Goal: Transaction & Acquisition: Purchase product/service

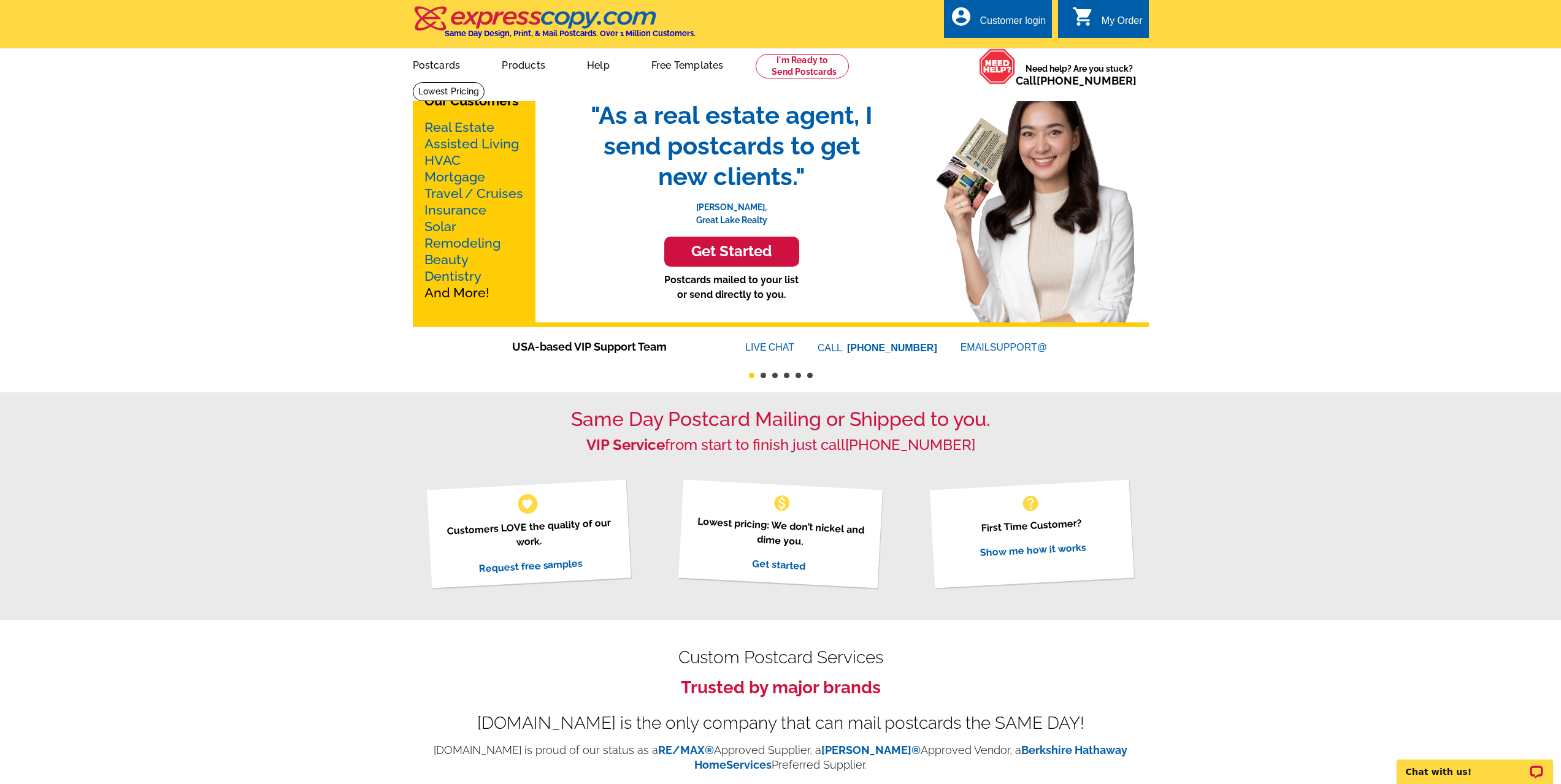
click at [445, 129] on link "Real Estate" at bounding box center [459, 127] width 70 height 15
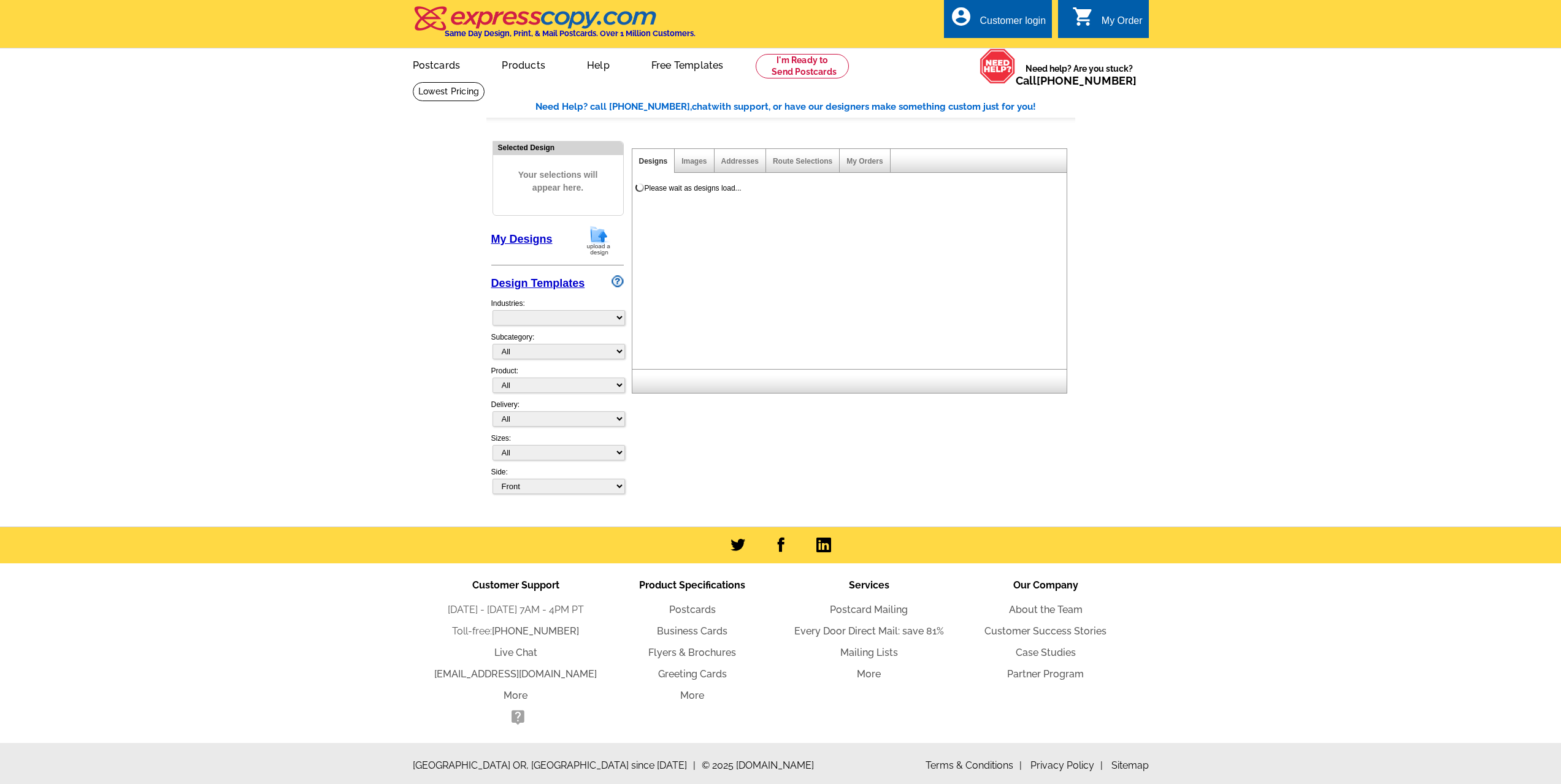
select select "785"
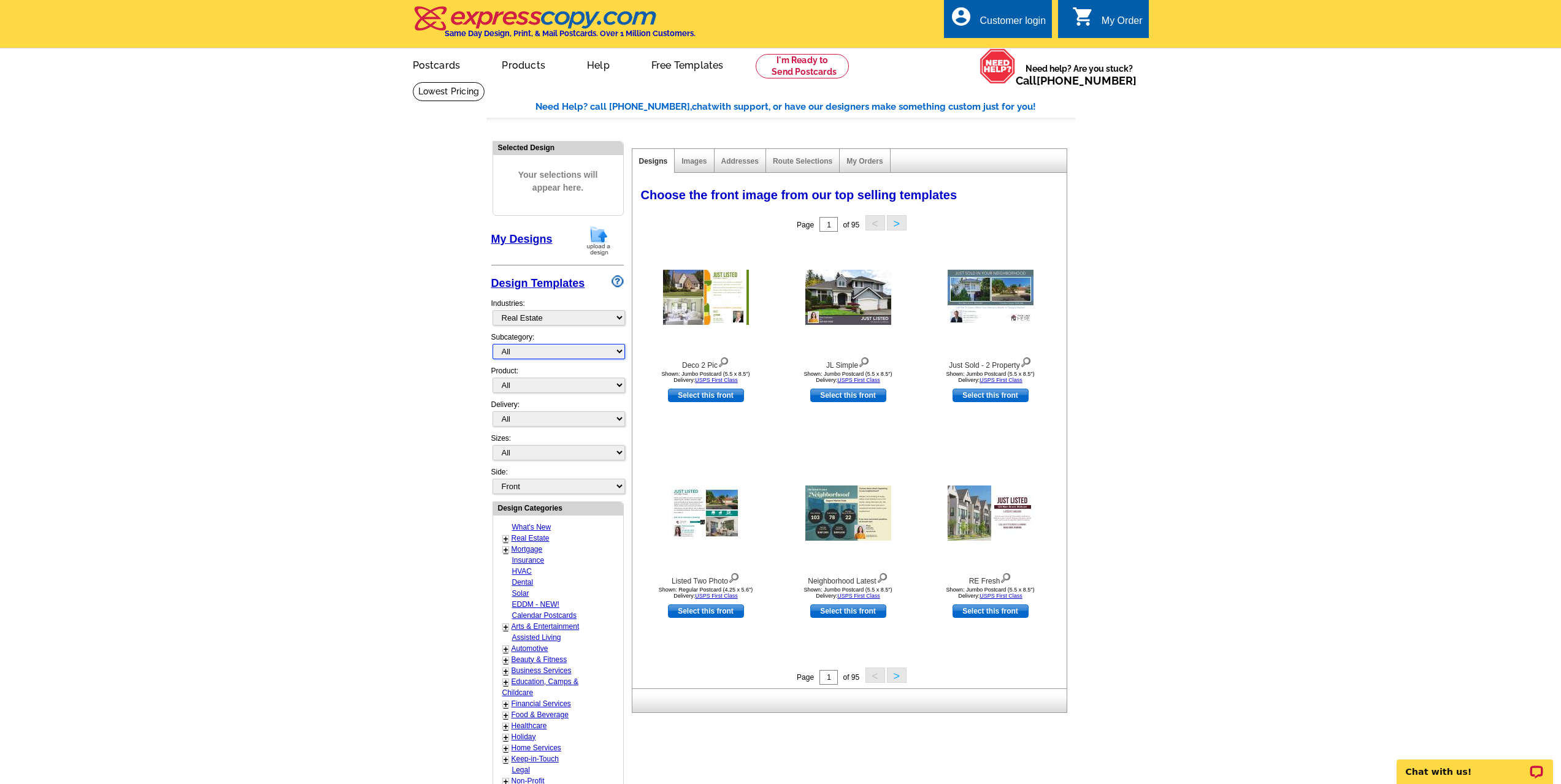
click at [622, 354] on select "All RE/MAX® Referrals [PERSON_NAME]® Berkshire Hathaway Home Services Century 2…" at bounding box center [559, 351] width 132 height 15
select select "807"
click at [493, 344] on select "All RE/MAX® Referrals [PERSON_NAME]® Berkshire Hathaway Home Services Century 2…" at bounding box center [559, 351] width 132 height 15
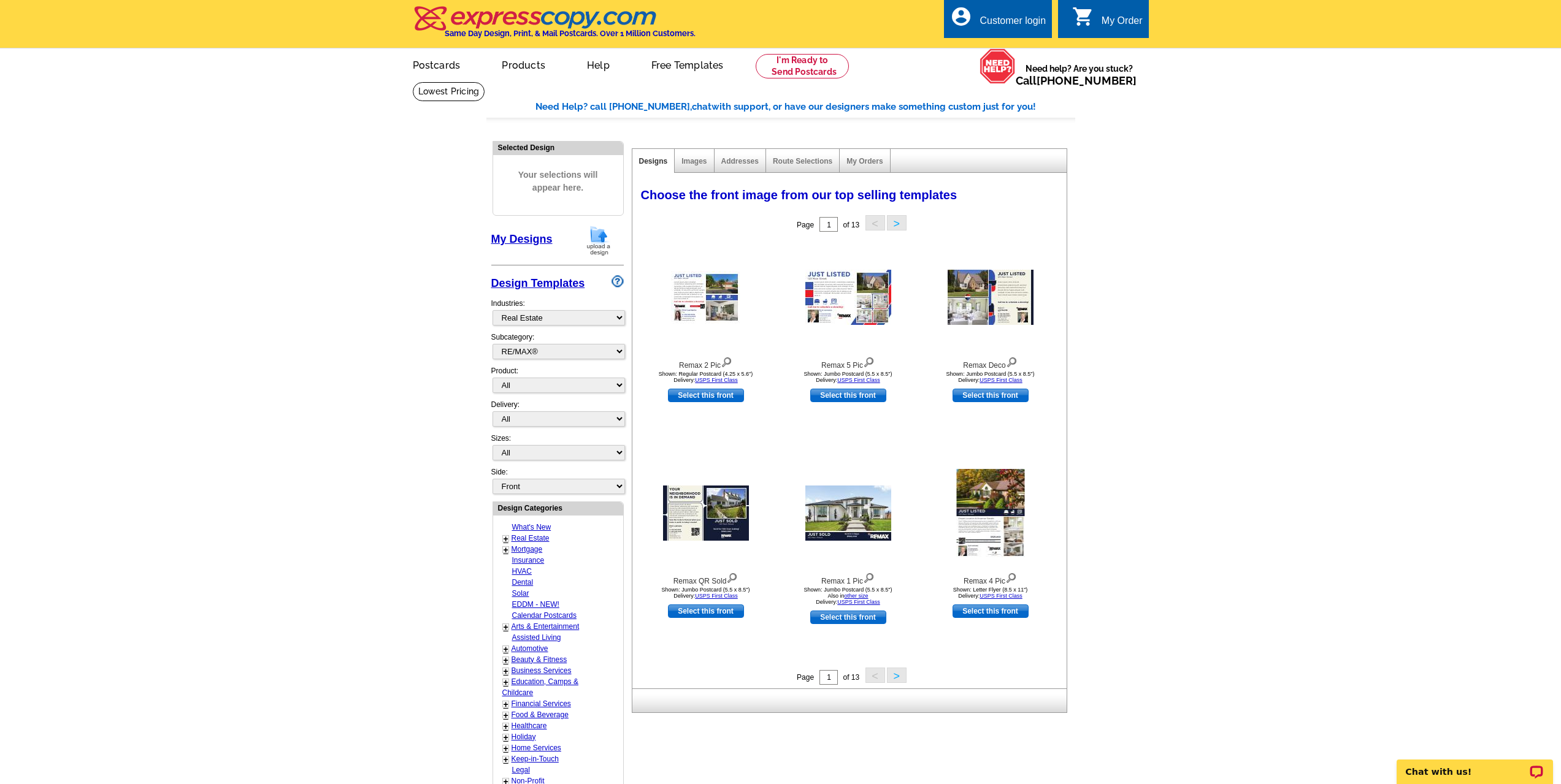
click at [902, 678] on button ">" at bounding box center [897, 675] width 20 height 15
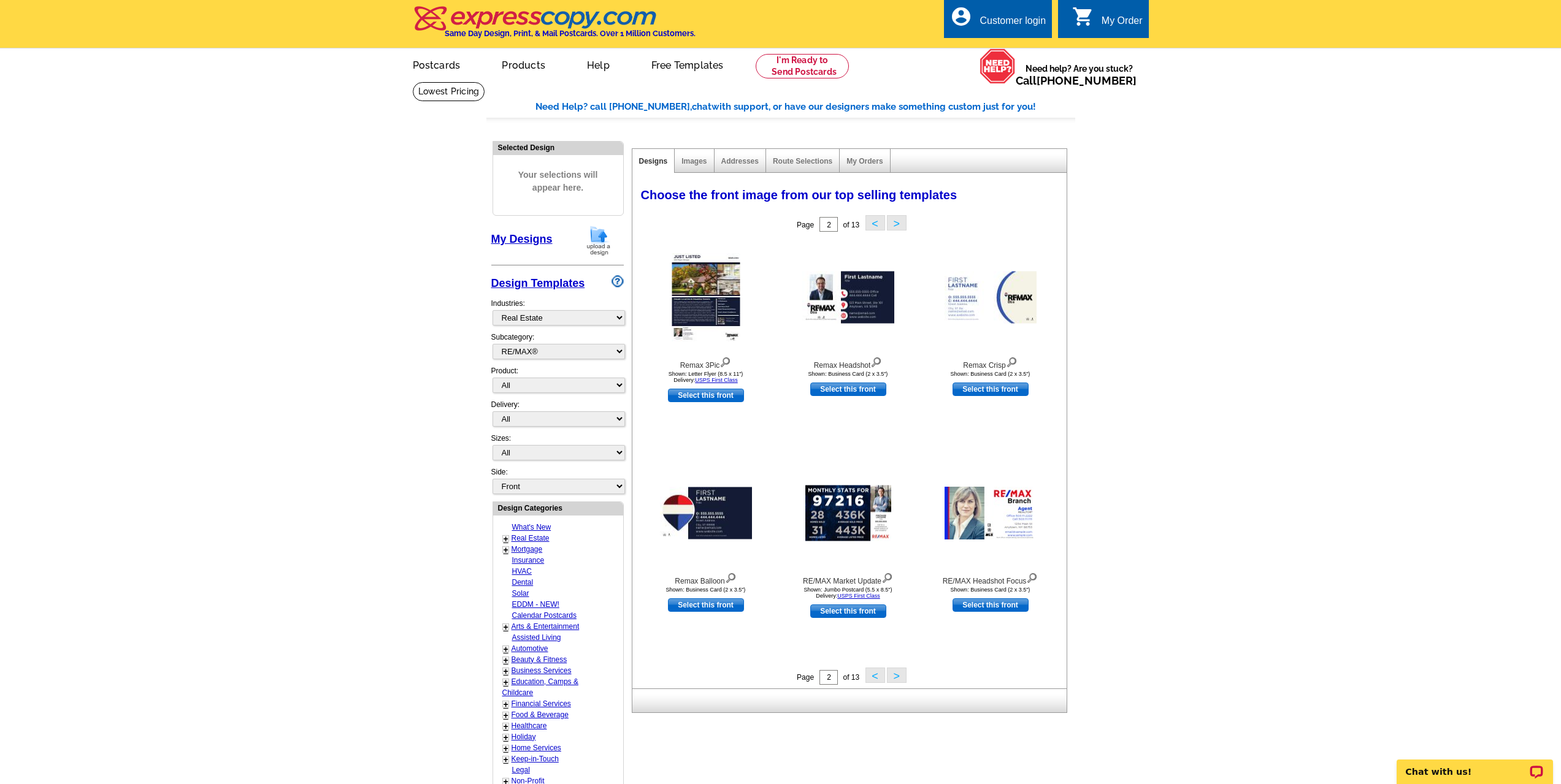
click at [898, 679] on button ">" at bounding box center [897, 675] width 20 height 15
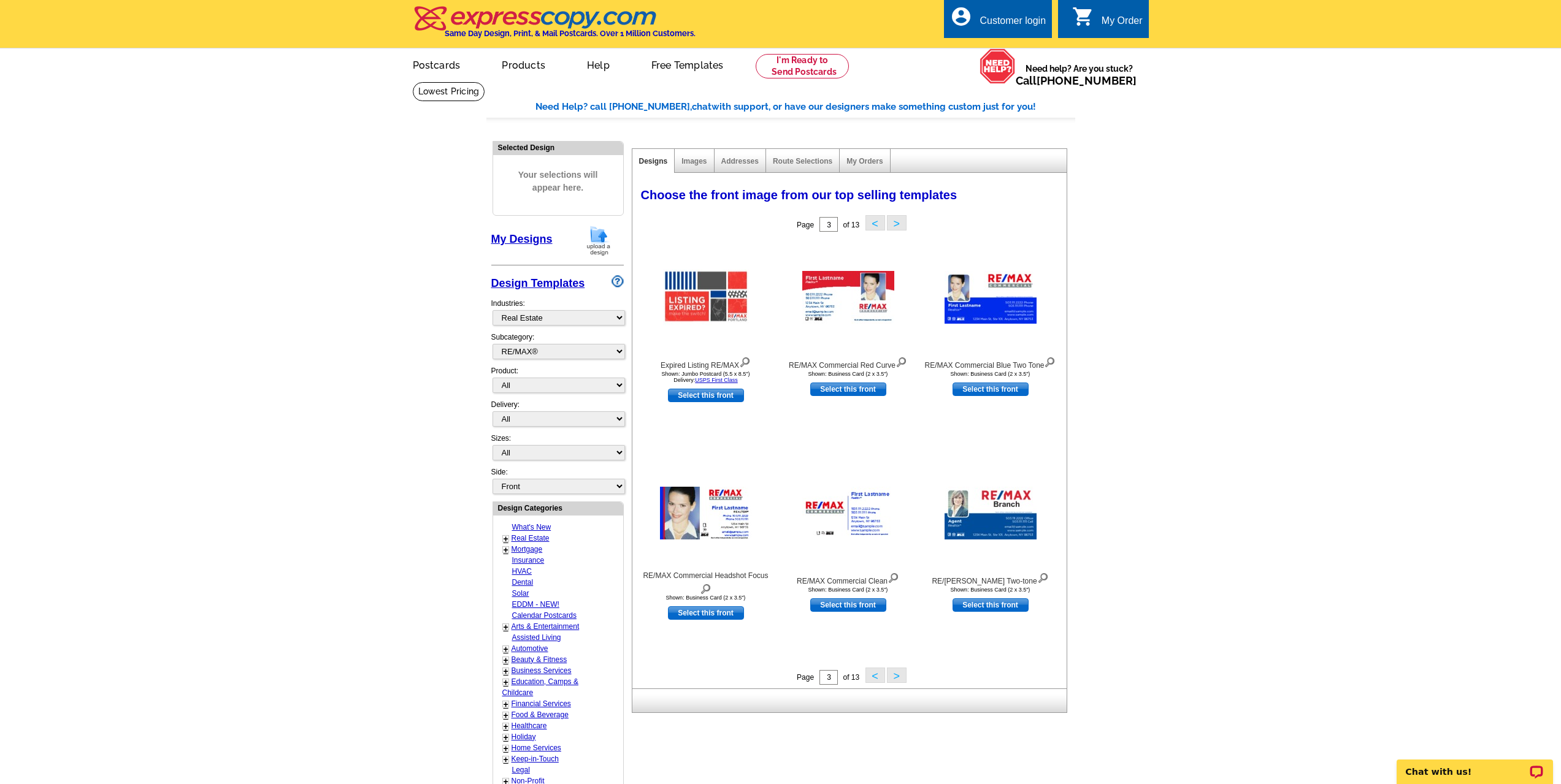
click at [898, 679] on button ">" at bounding box center [897, 675] width 20 height 15
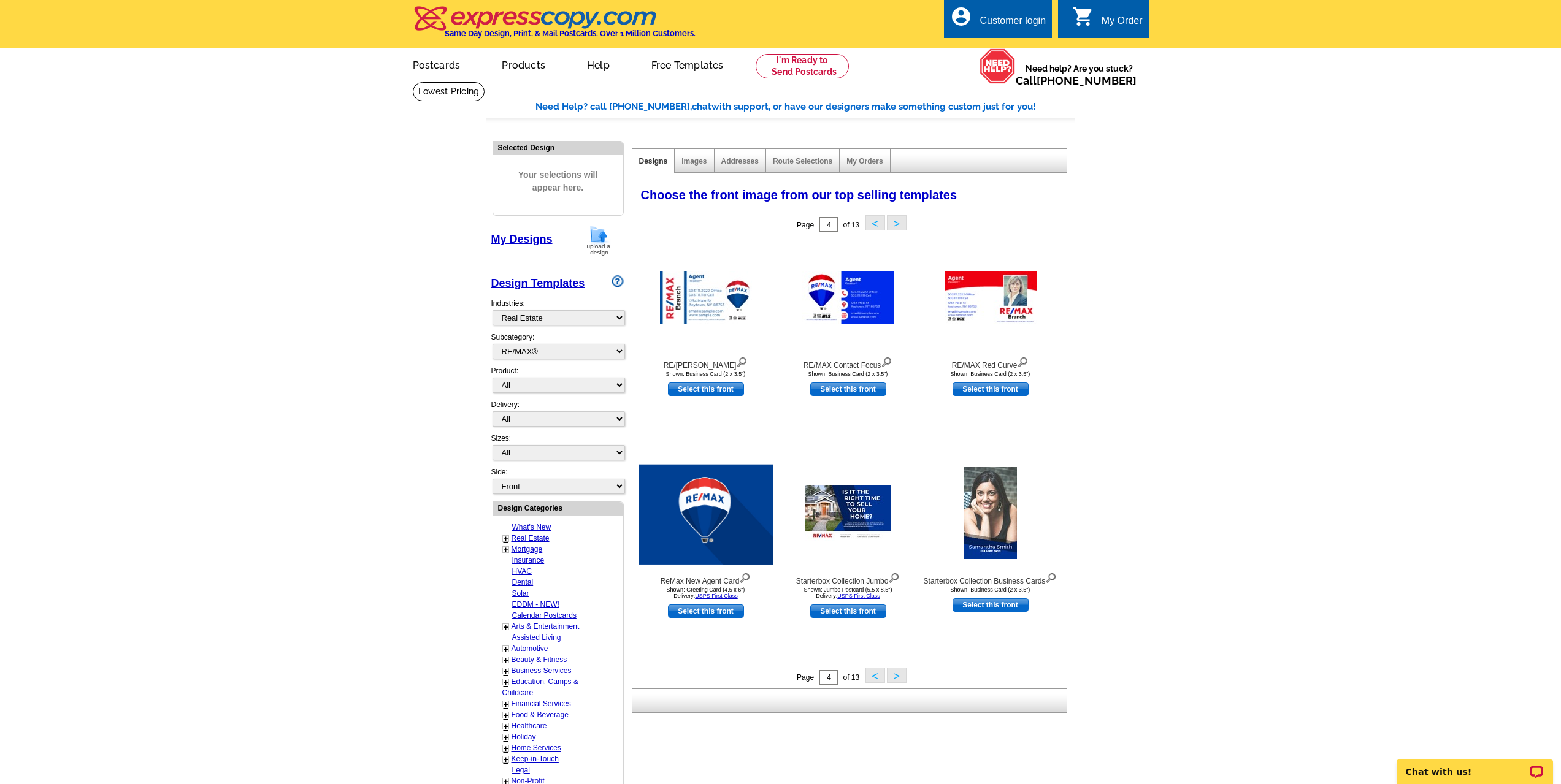
click at [898, 679] on button ">" at bounding box center [897, 675] width 20 height 15
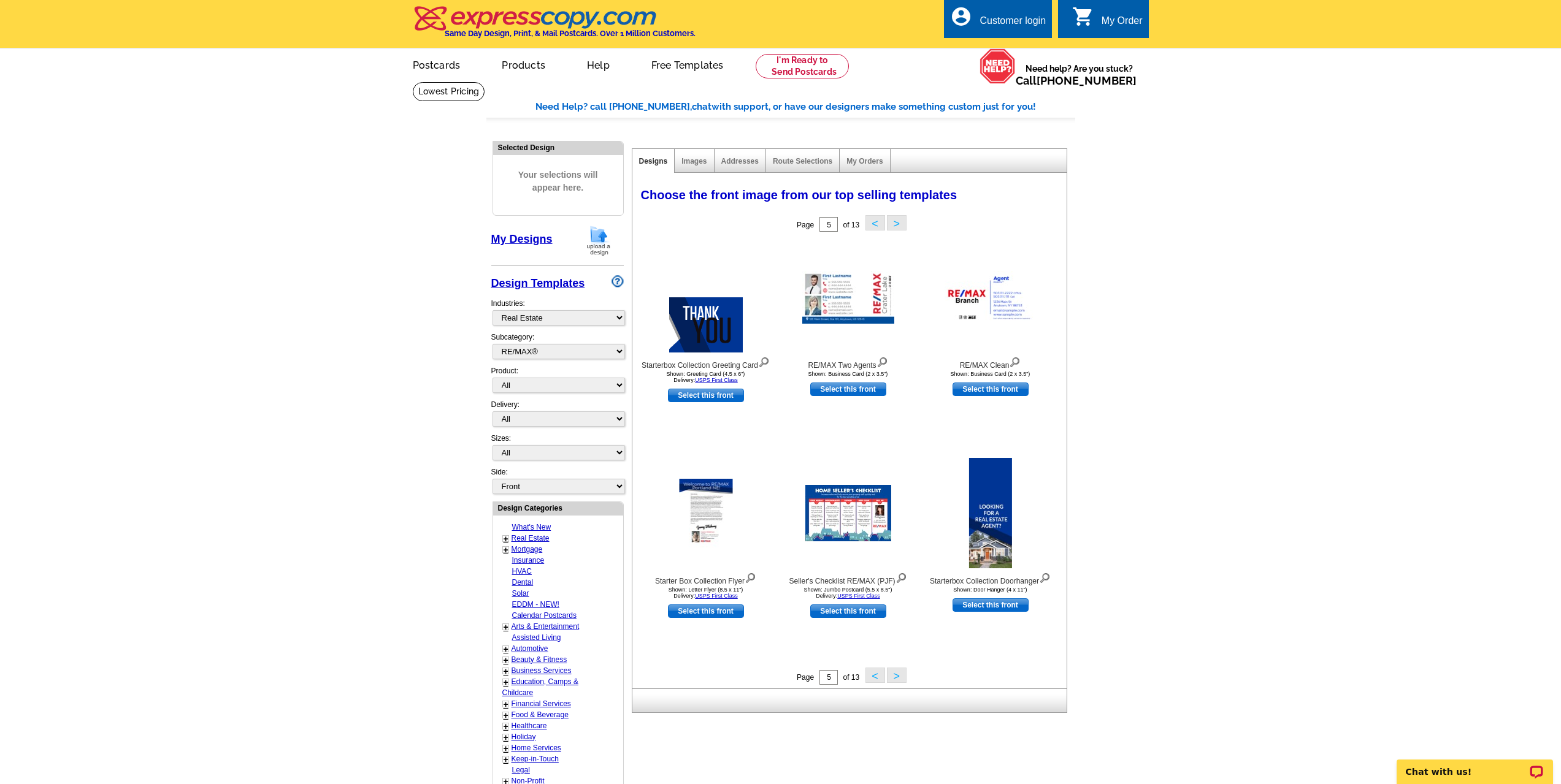
click at [898, 679] on button ">" at bounding box center [897, 675] width 20 height 15
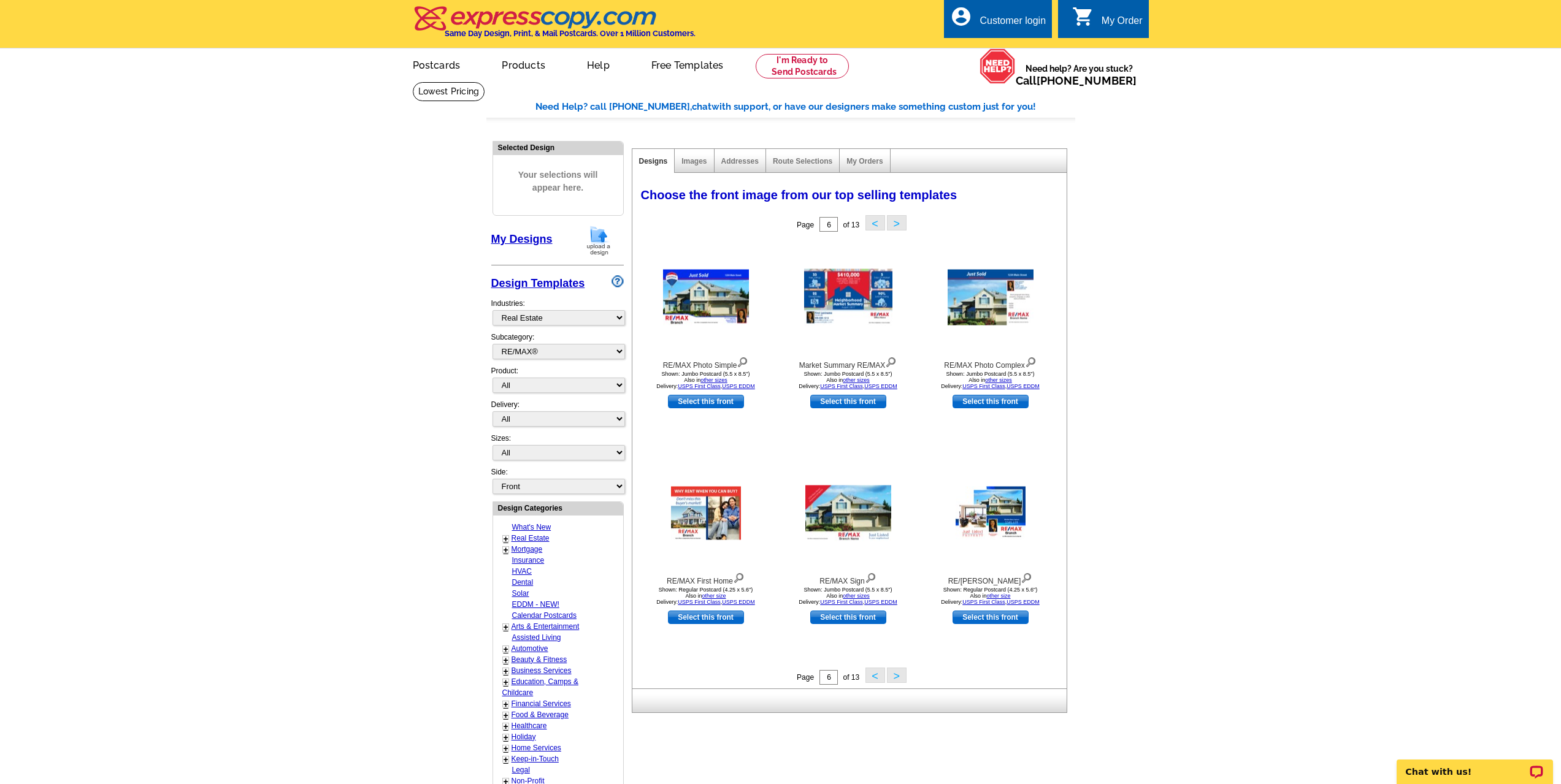
click at [898, 679] on button ">" at bounding box center [897, 675] width 20 height 15
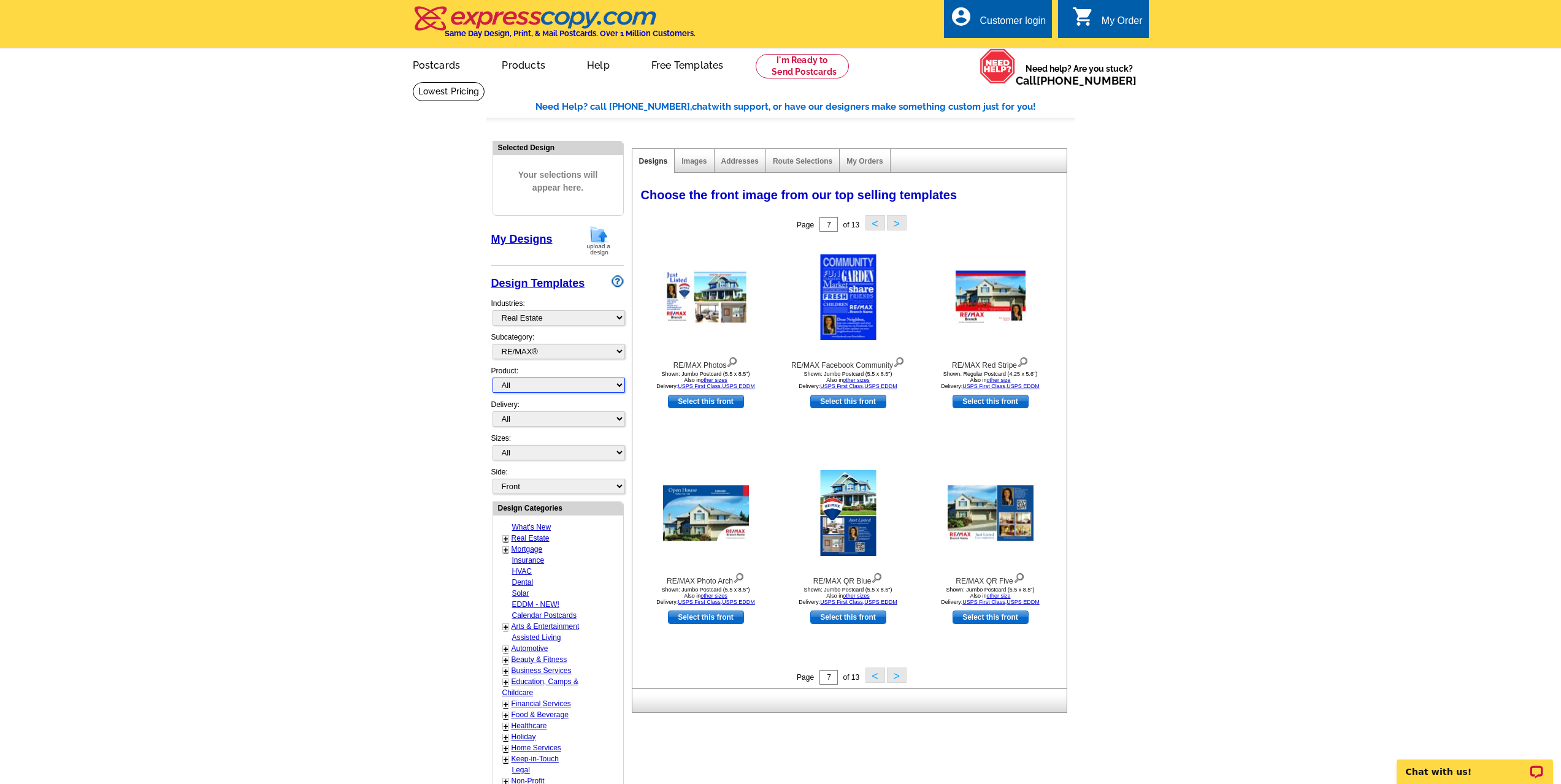
click at [622, 386] on select "All Postcards Letters and flyers Business Cards Door Hangers Greeting Cards" at bounding box center [559, 386] width 132 height 15
select select "1"
click at [493, 379] on select "All Postcards Letters and flyers Business Cards Door Hangers Greeting Cards" at bounding box center [559, 386] width 132 height 15
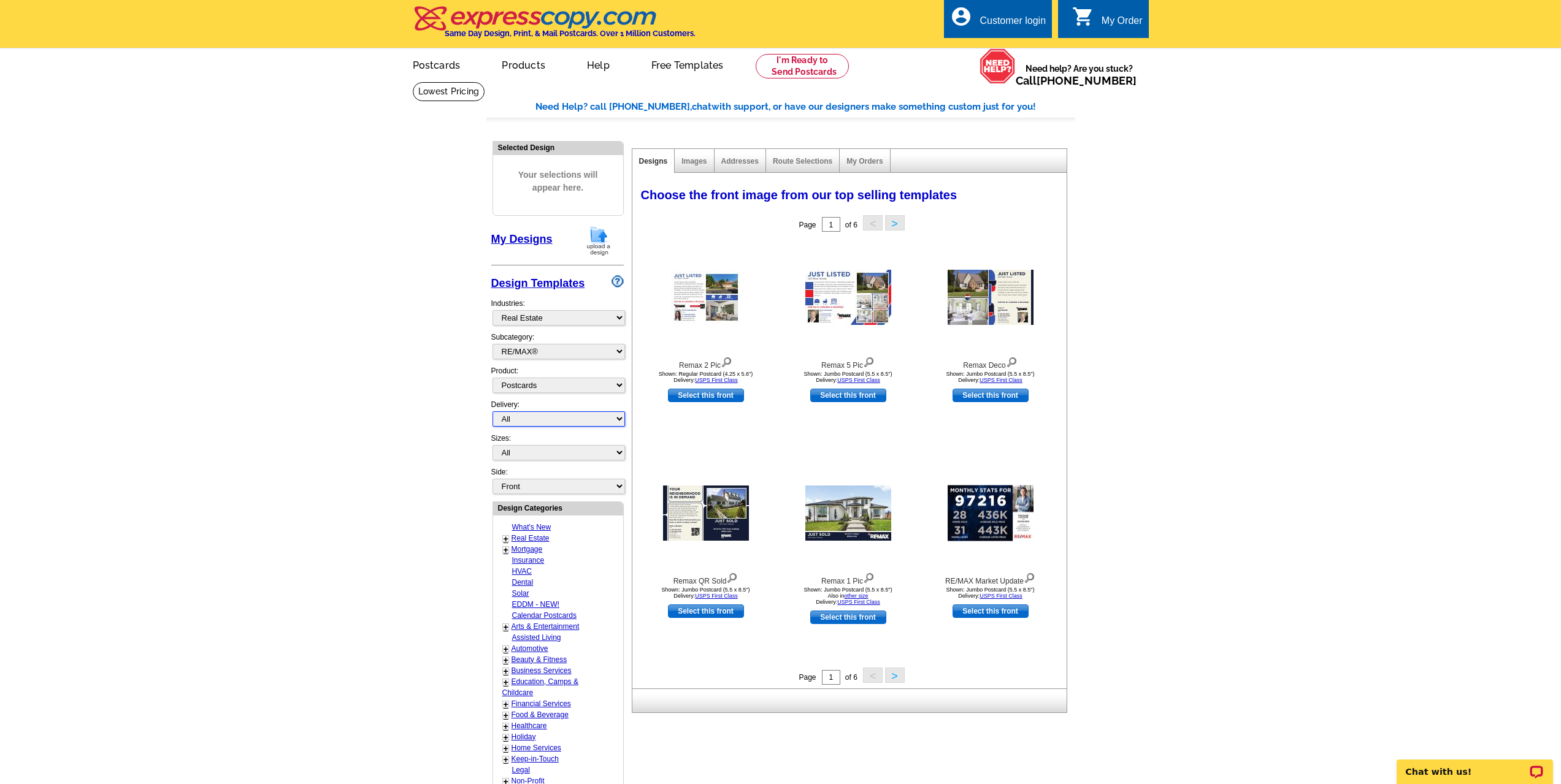
click at [621, 418] on select "All First Class Mail Shipped to Me EDDM Save 66% on Postage" at bounding box center [559, 419] width 132 height 15
select select "1"
click at [493, 412] on select "All First Class Mail Shipped to Me EDDM Save 66% on Postage" at bounding box center [559, 419] width 132 height 15
click at [617, 455] on select "All Jumbo Postcard (5.5" x 8.5") Regular Postcard (4.25" x 5.6") Panoramic Post…" at bounding box center [559, 452] width 132 height 15
select select "2"
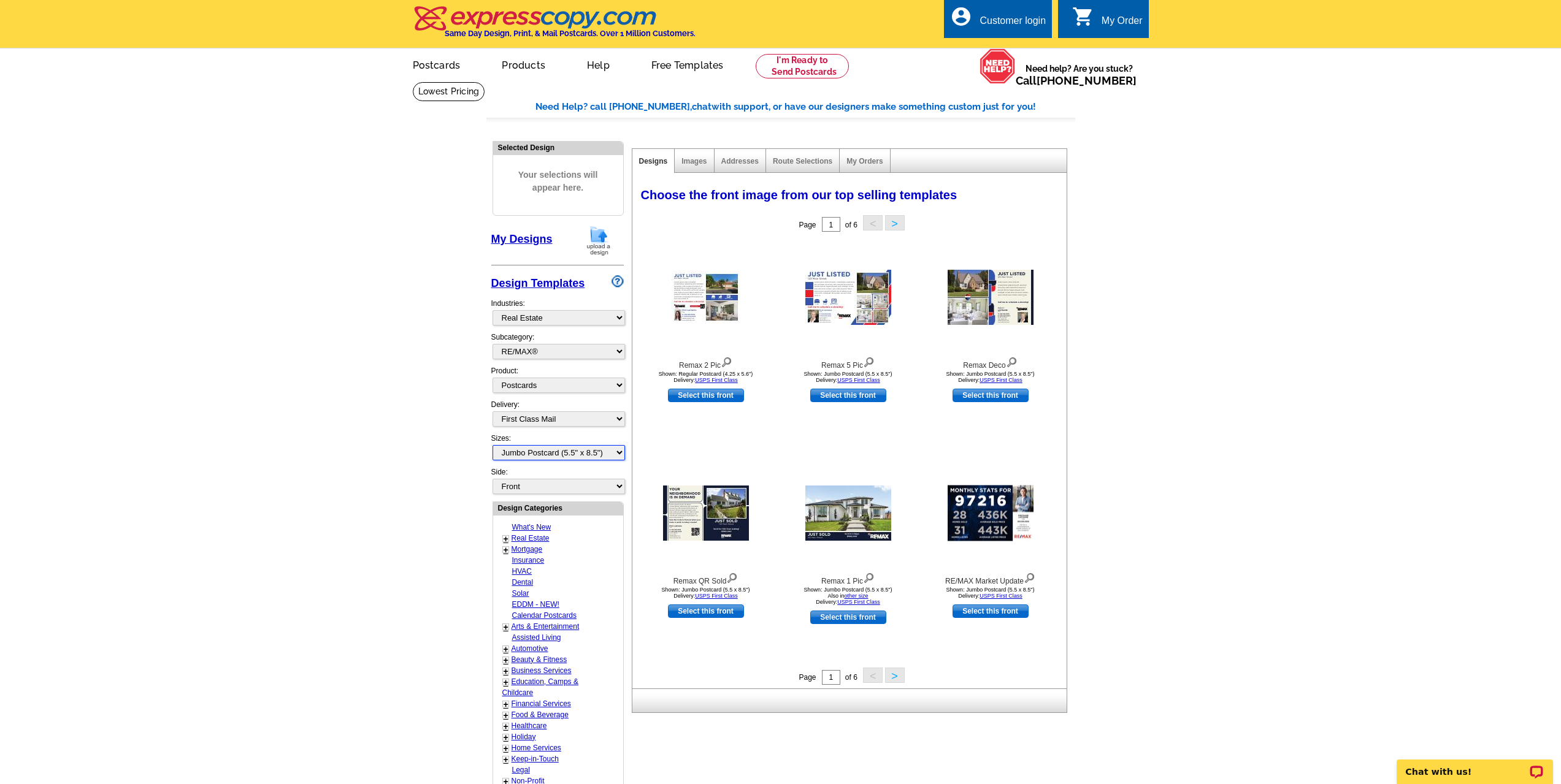
click at [493, 446] on select "All Jumbo Postcard (5.5" x 8.5") Regular Postcard (4.25" x 5.6") Panoramic Post…" at bounding box center [559, 452] width 132 height 15
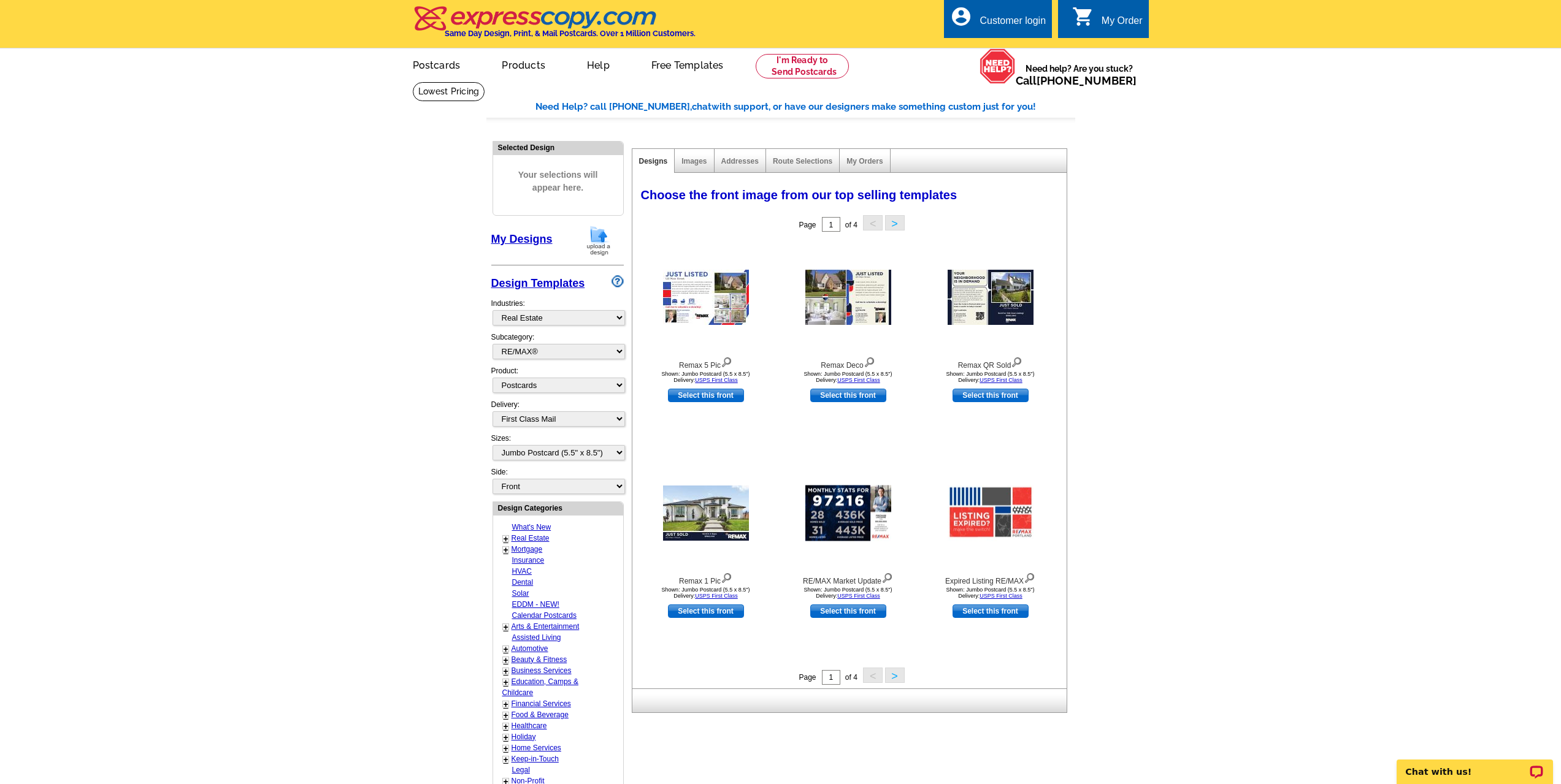
click at [895, 679] on button ">" at bounding box center [895, 675] width 20 height 15
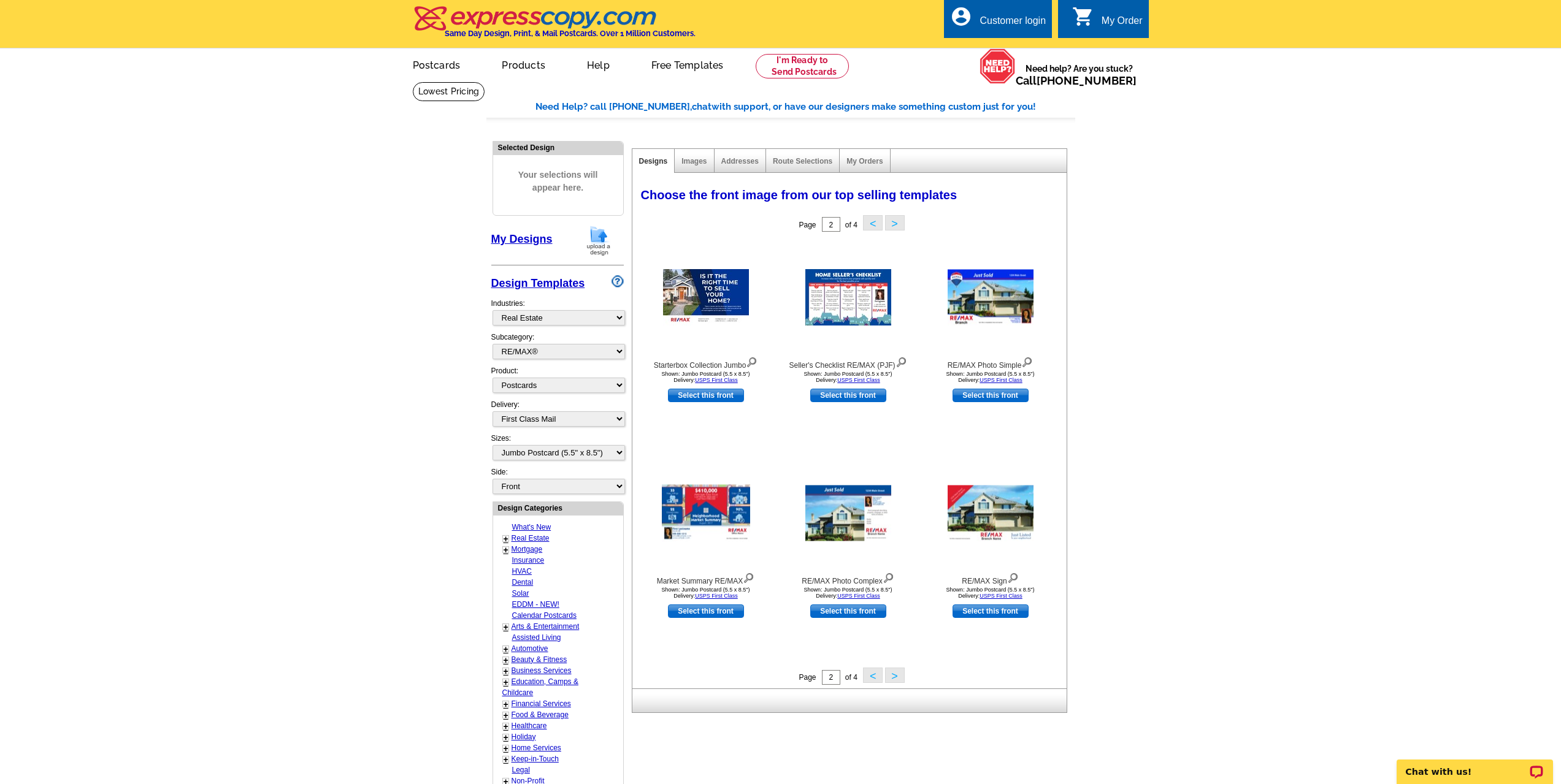
click at [895, 677] on button ">" at bounding box center [895, 675] width 20 height 15
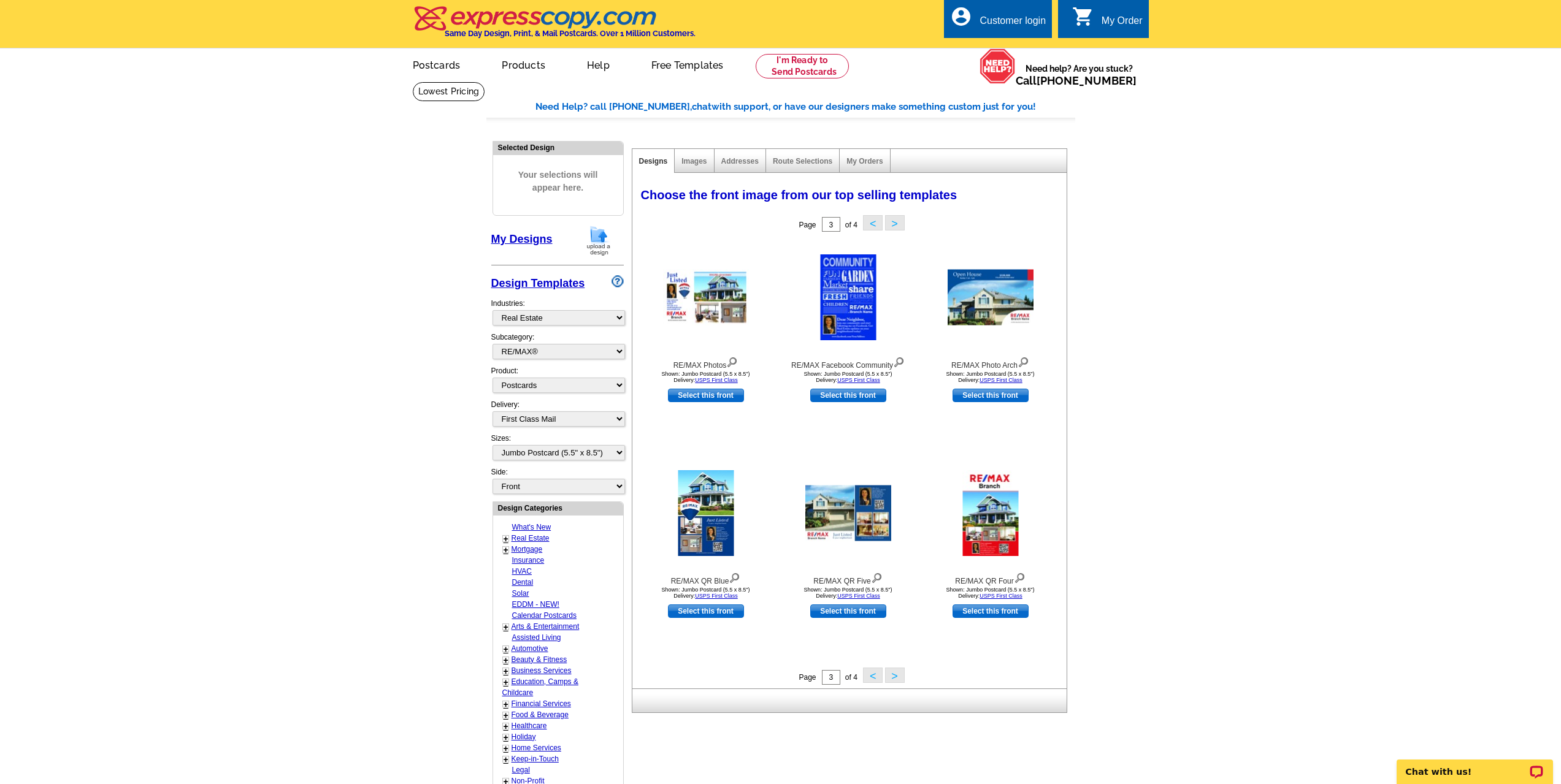
click at [896, 677] on button ">" at bounding box center [895, 675] width 20 height 15
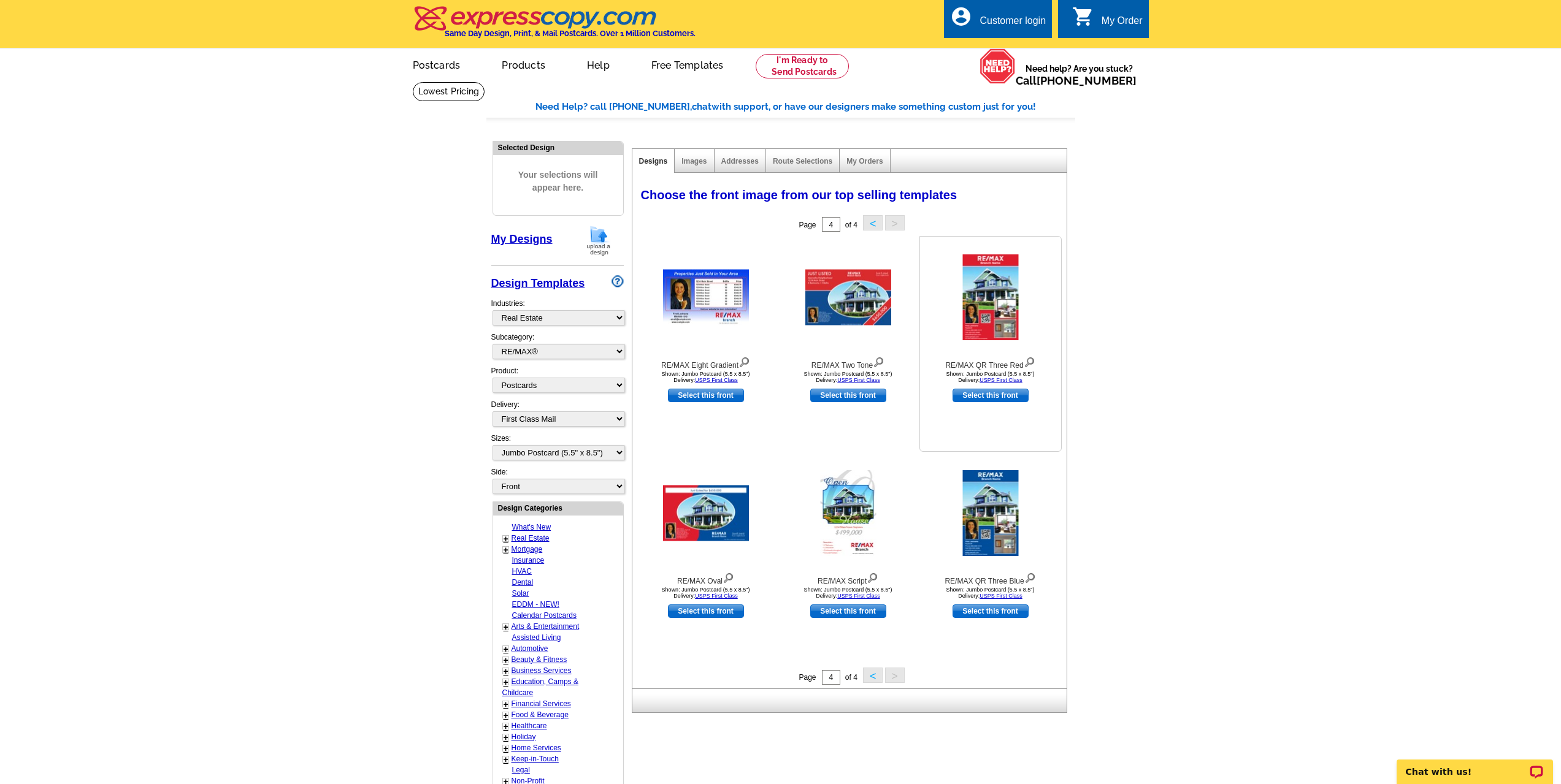
click at [994, 302] on img at bounding box center [990, 297] width 56 height 86
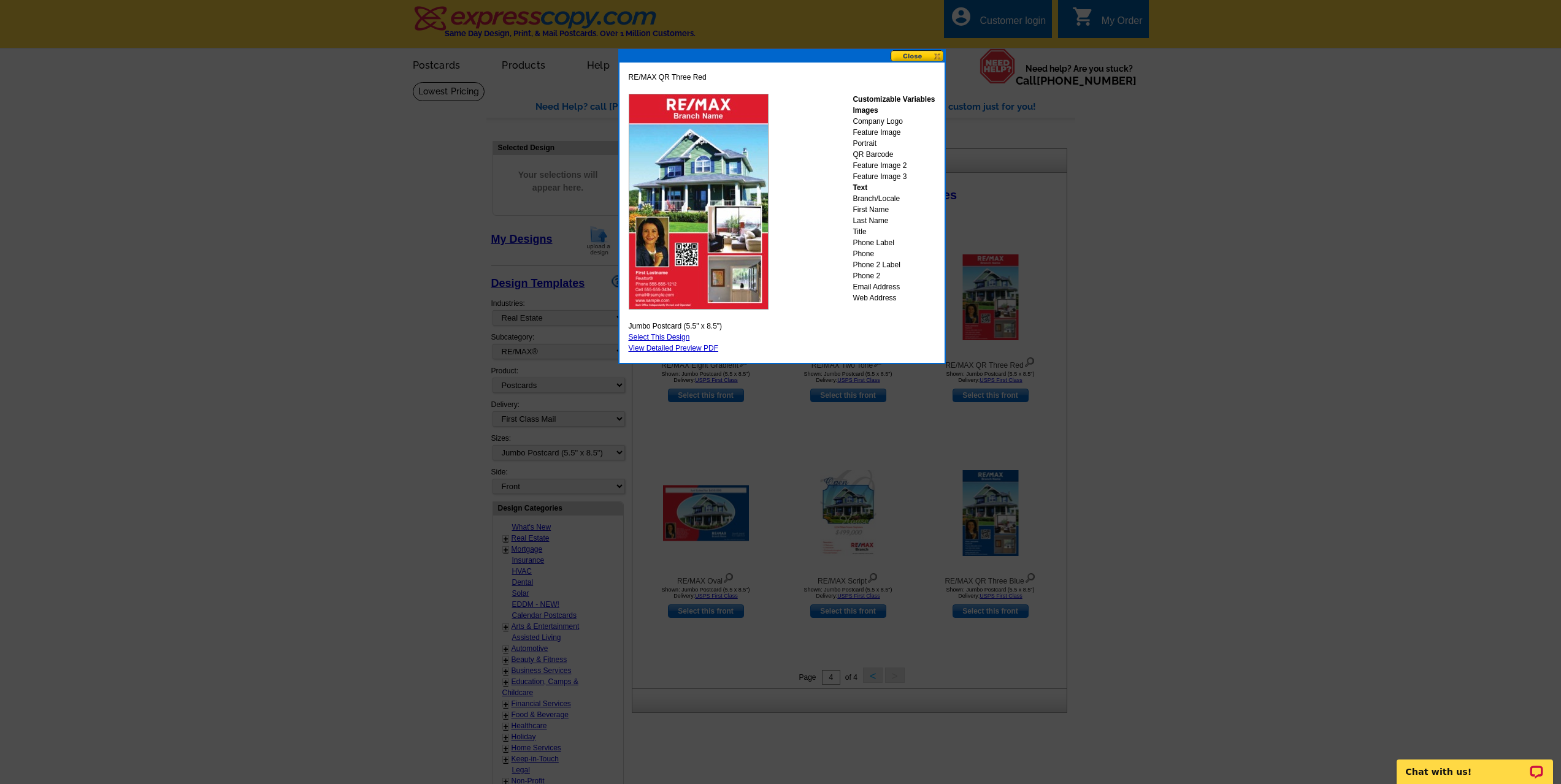
click at [914, 59] on button at bounding box center [917, 56] width 54 height 11
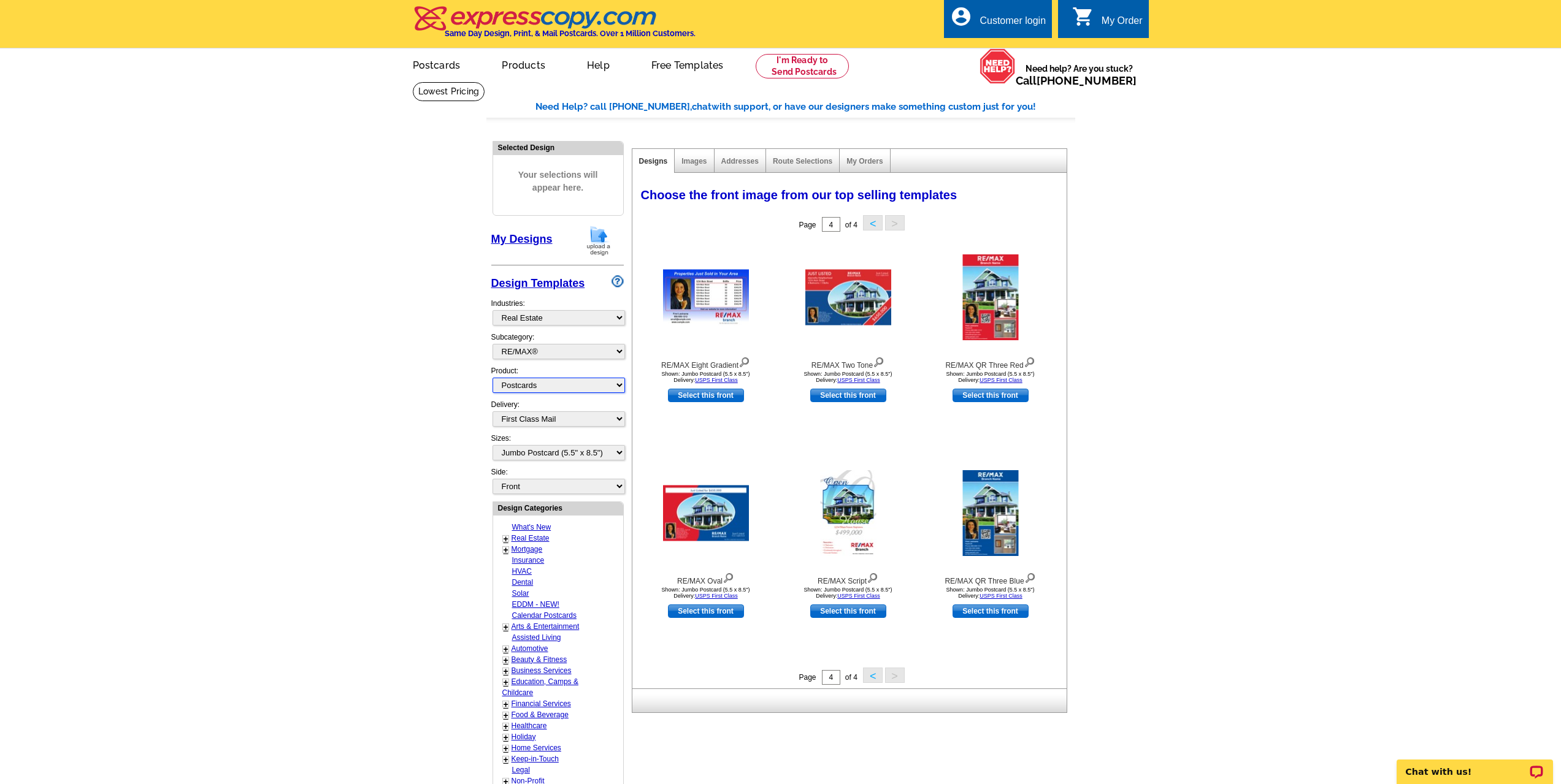
click at [618, 386] on select "All Postcards Letters and flyers Business Cards Door Hangers Greeting Cards" at bounding box center [559, 386] width 132 height 15
click at [493, 379] on select "All Postcards Letters and flyers Business Cards Door Hangers Greeting Cards" at bounding box center [559, 386] width 132 height 15
click at [621, 490] on select "Front Back" at bounding box center [559, 487] width 132 height 15
select select "front"
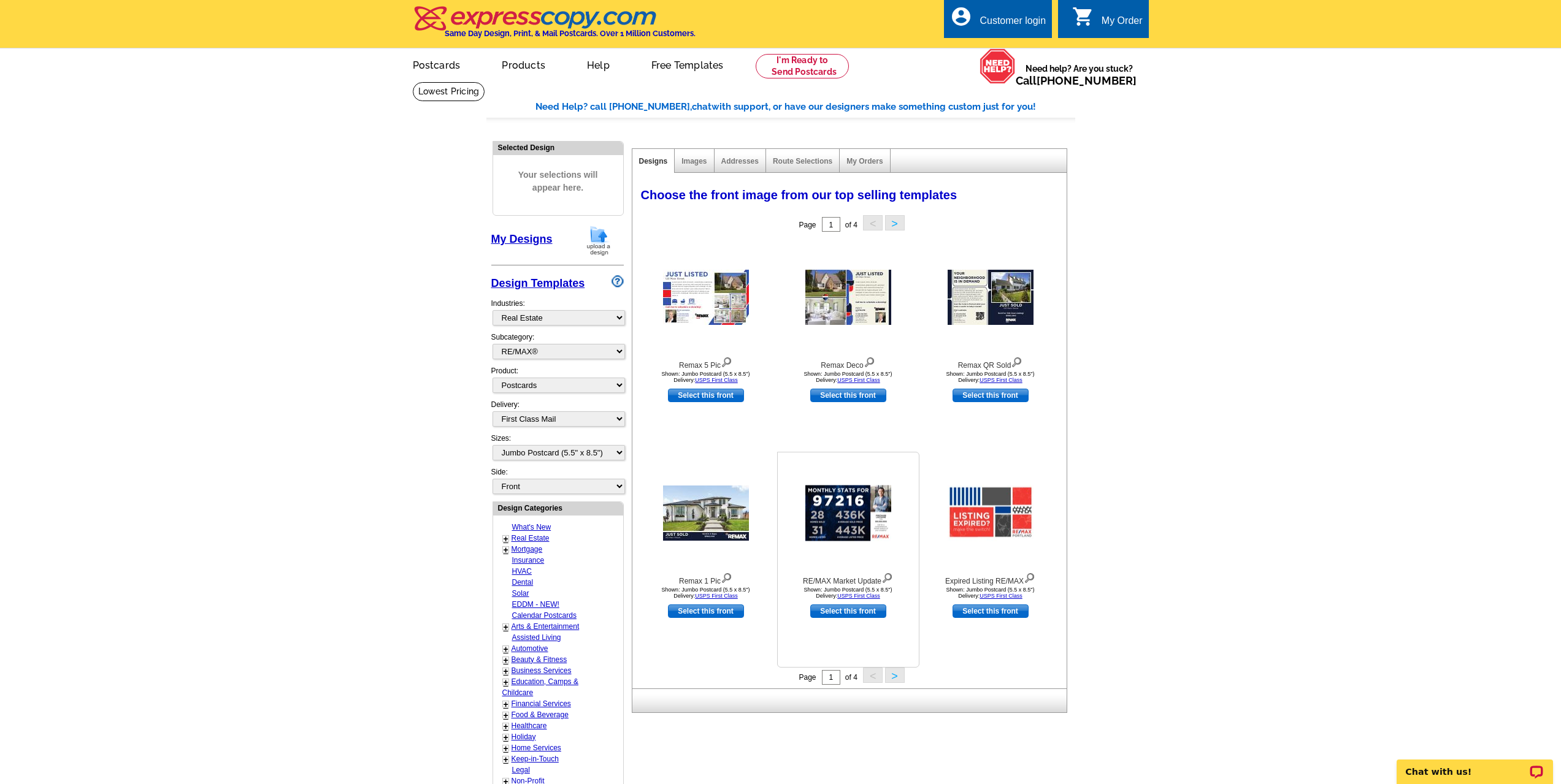
click at [841, 512] on img at bounding box center [848, 513] width 86 height 56
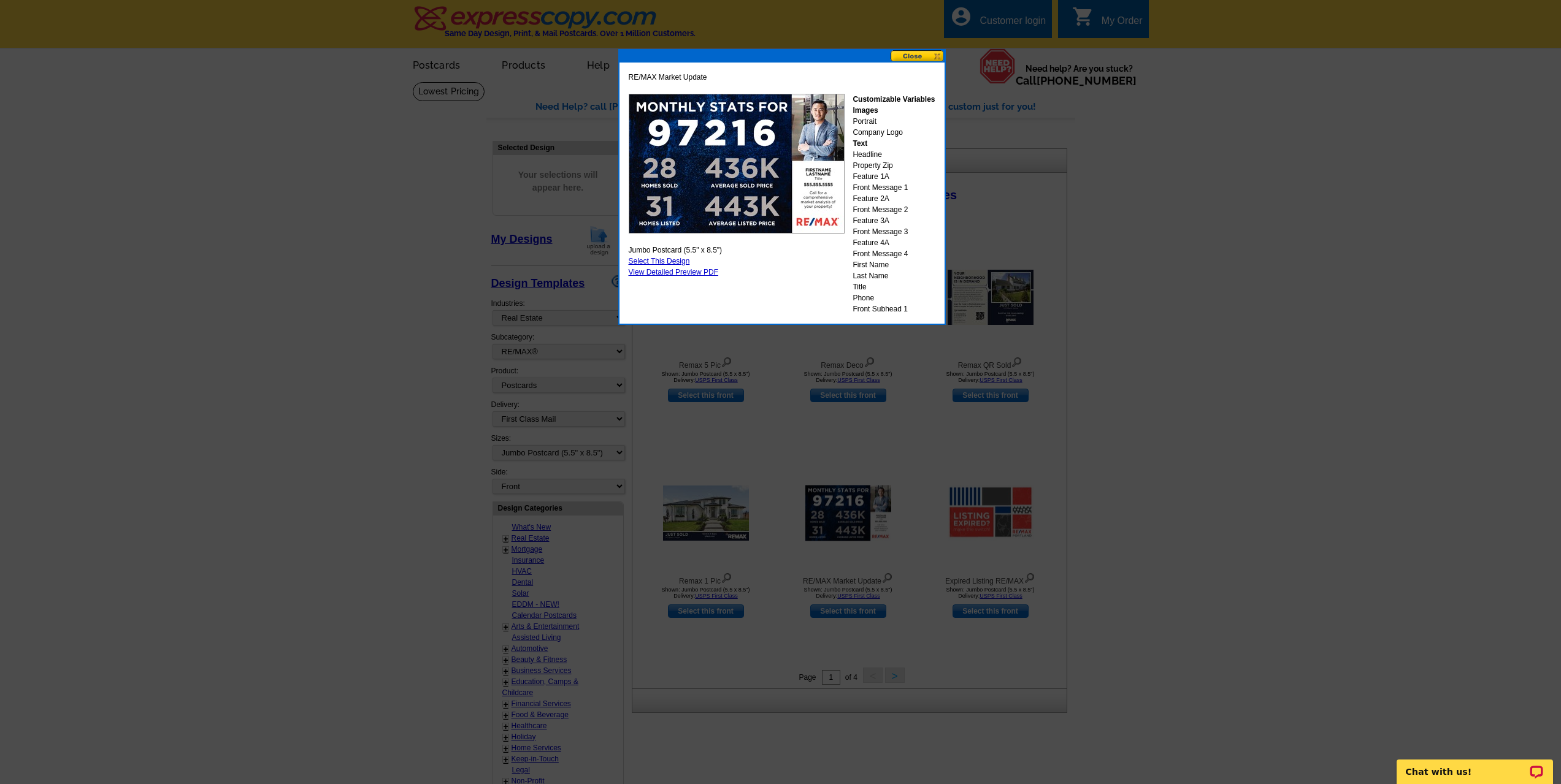
drag, startPoint x: 916, startPoint y: 59, endPoint x: 914, endPoint y: 84, distance: 25.1
click at [916, 61] on button at bounding box center [917, 56] width 54 height 11
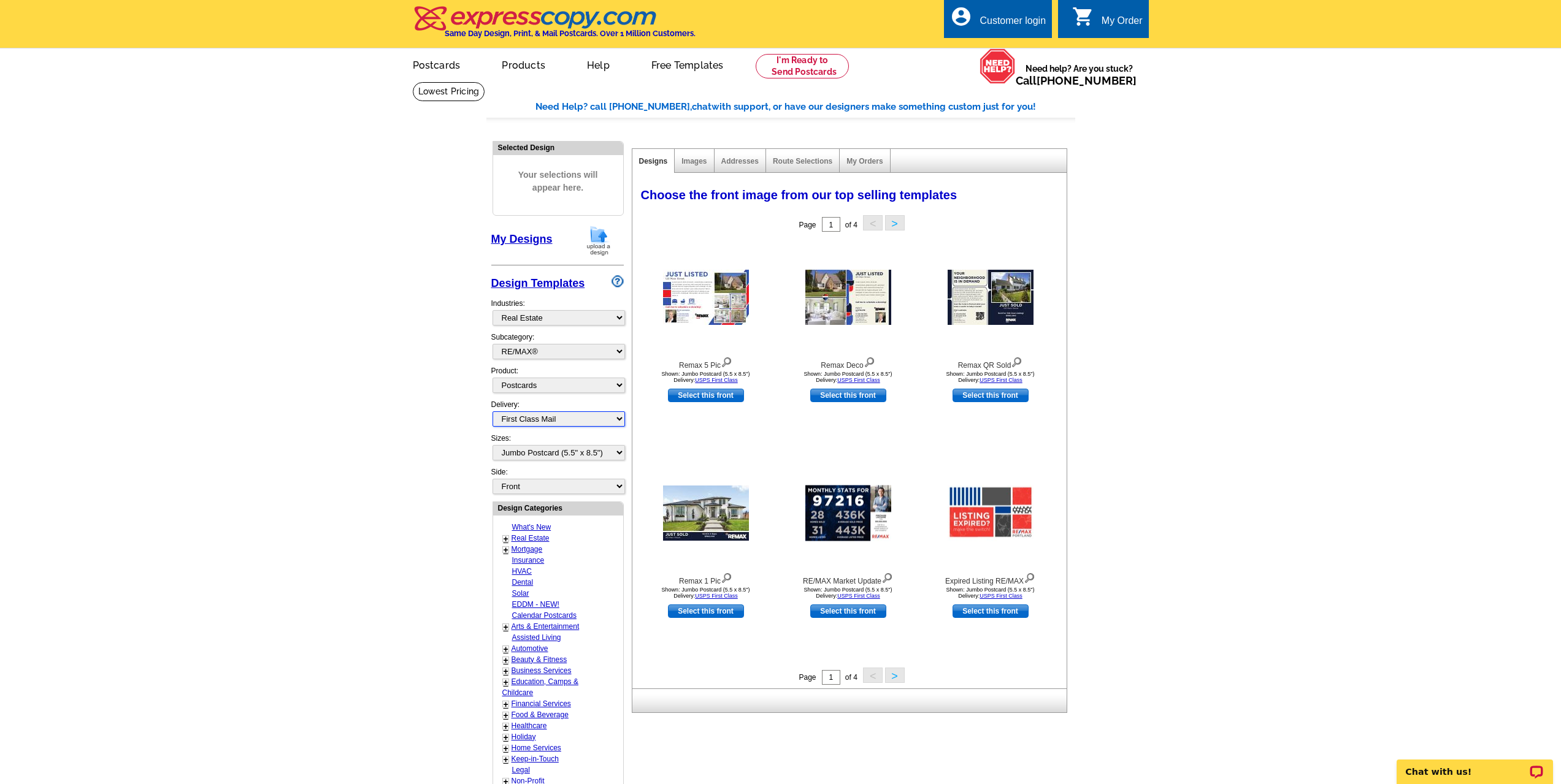
click at [617, 420] on select "All First Class Mail Shipped to Me EDDM Save 66% on Postage" at bounding box center [559, 419] width 132 height 15
select select "3"
click at [493, 412] on select "All First Class Mail Shipped to Me EDDM Save 66% on Postage" at bounding box center [559, 419] width 132 height 15
click at [897, 679] on button ">" at bounding box center [895, 675] width 20 height 15
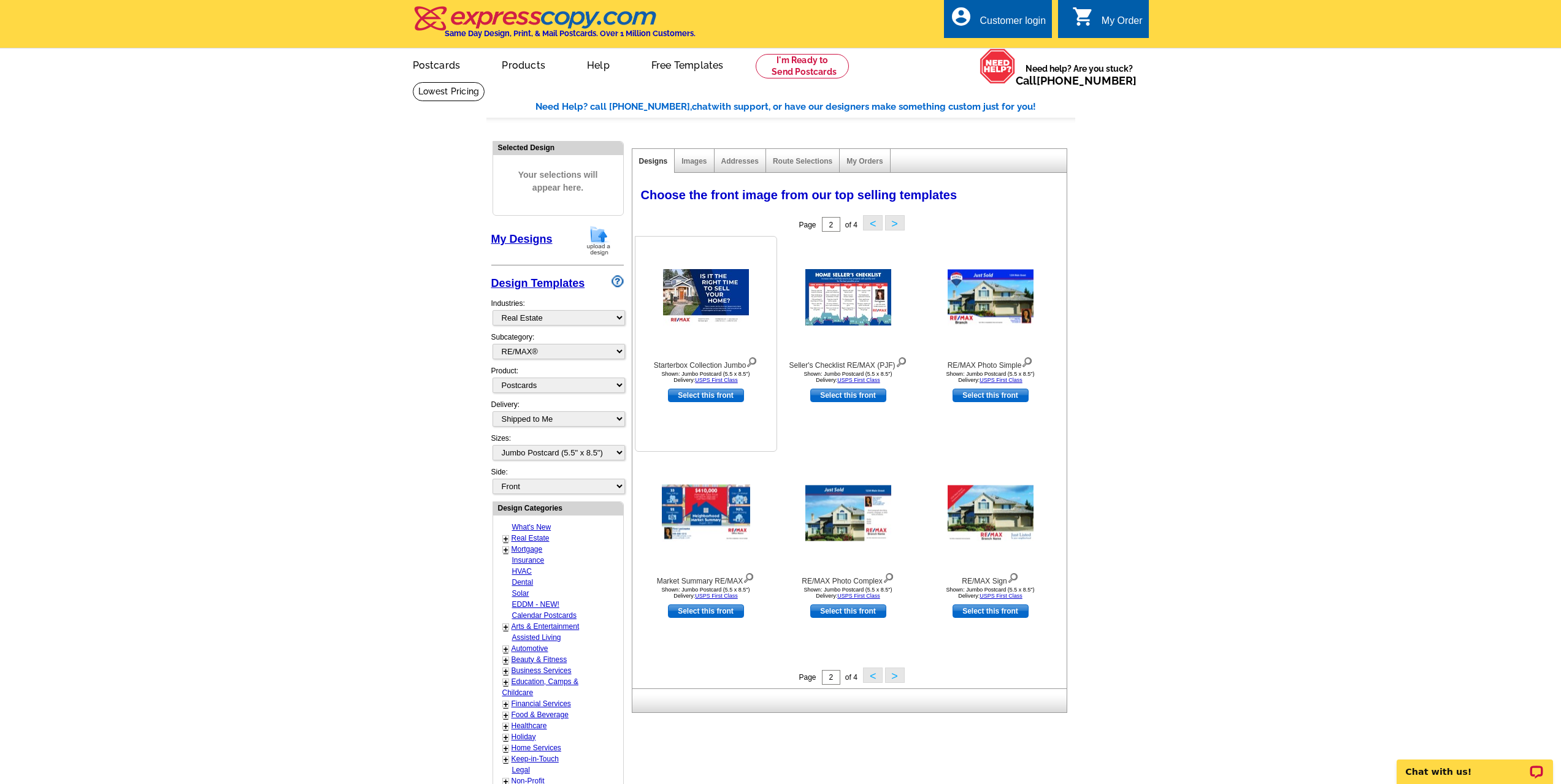
click at [693, 303] on img at bounding box center [706, 297] width 86 height 56
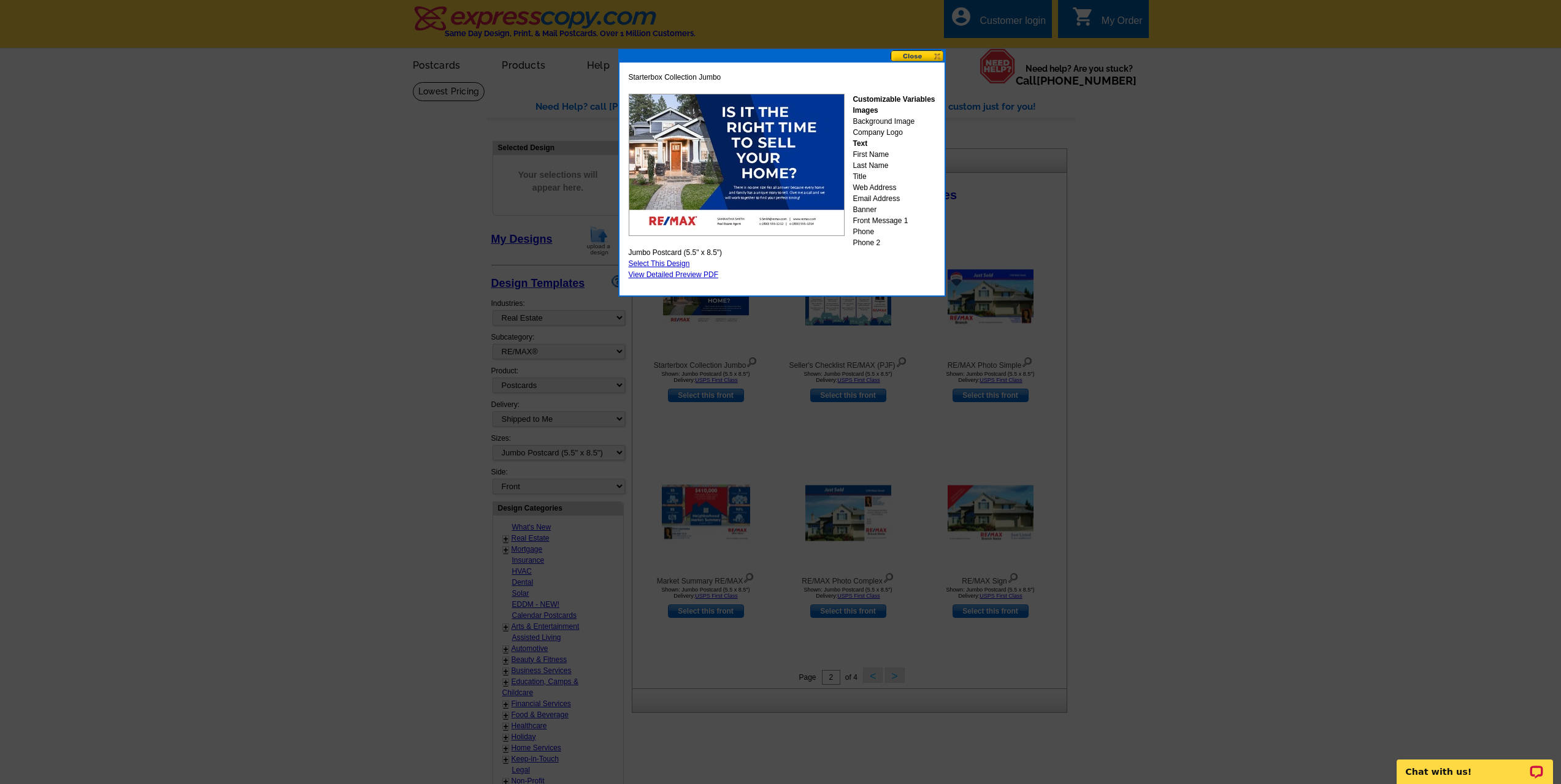
click at [789, 151] on img at bounding box center [737, 164] width 216 height 142
click at [646, 264] on link "Select This Design" at bounding box center [660, 263] width 62 height 8
select select "back"
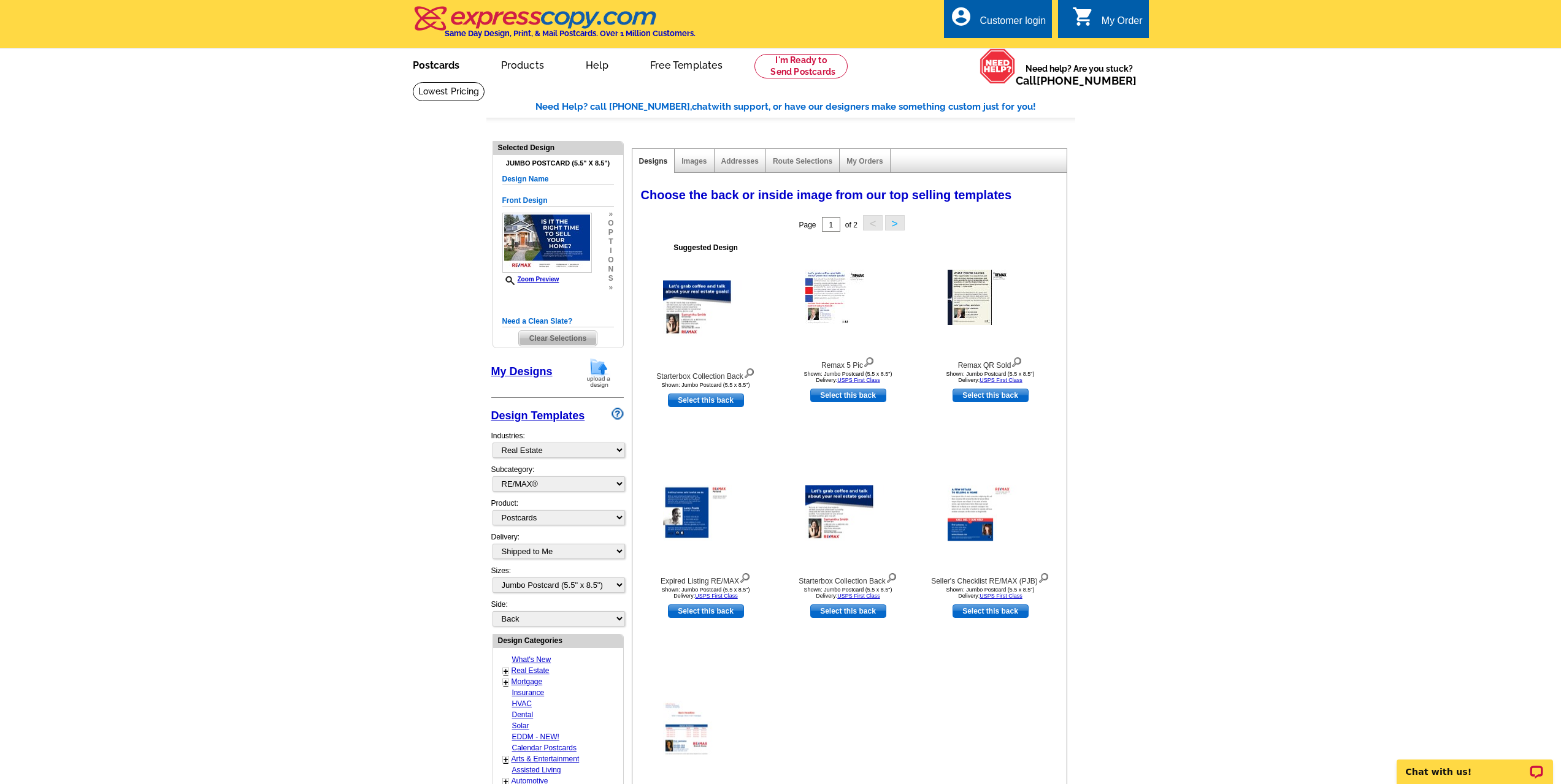
click at [433, 65] on link "Postcards" at bounding box center [436, 64] width 86 height 29
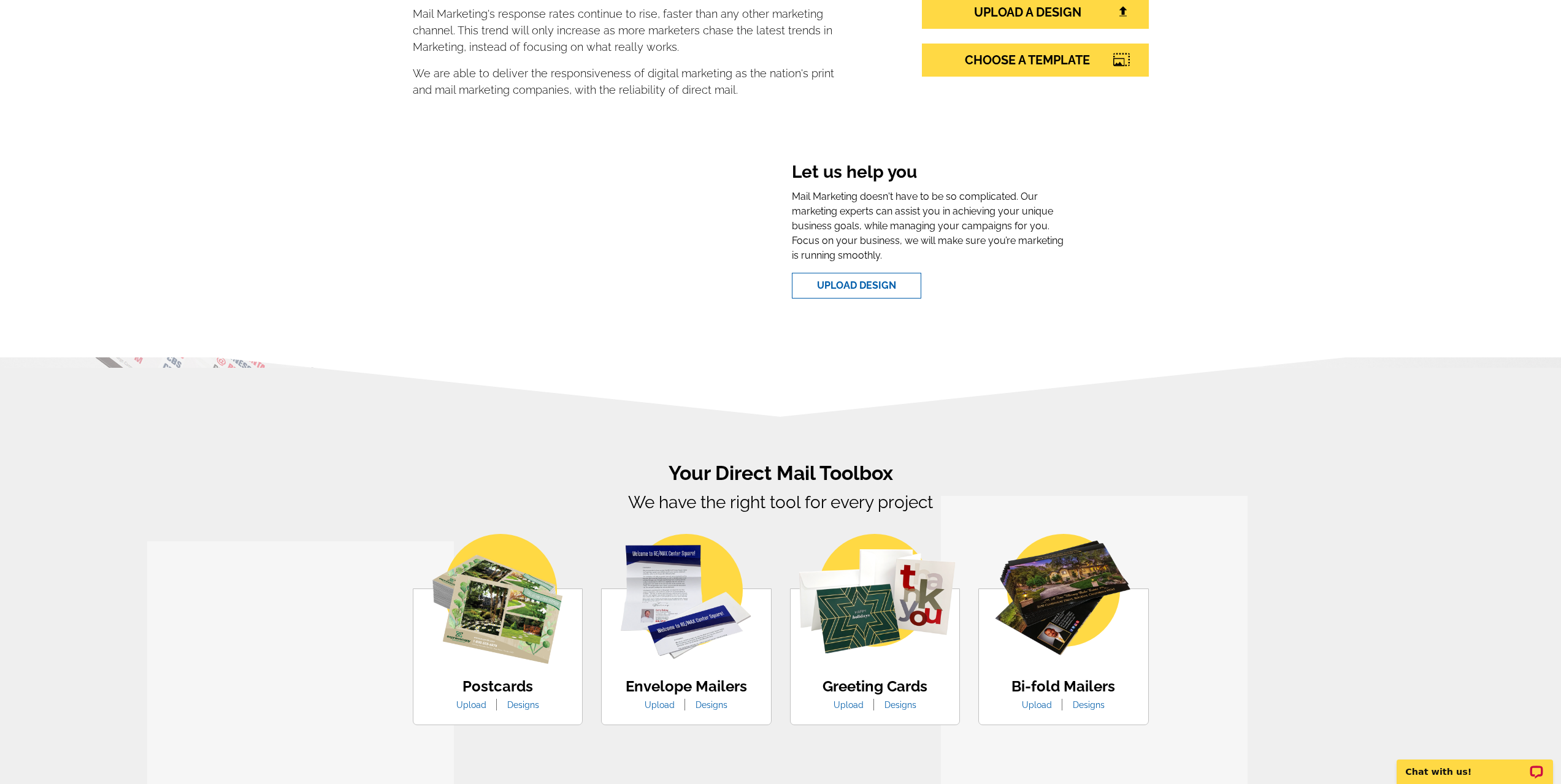
scroll to position [430, 0]
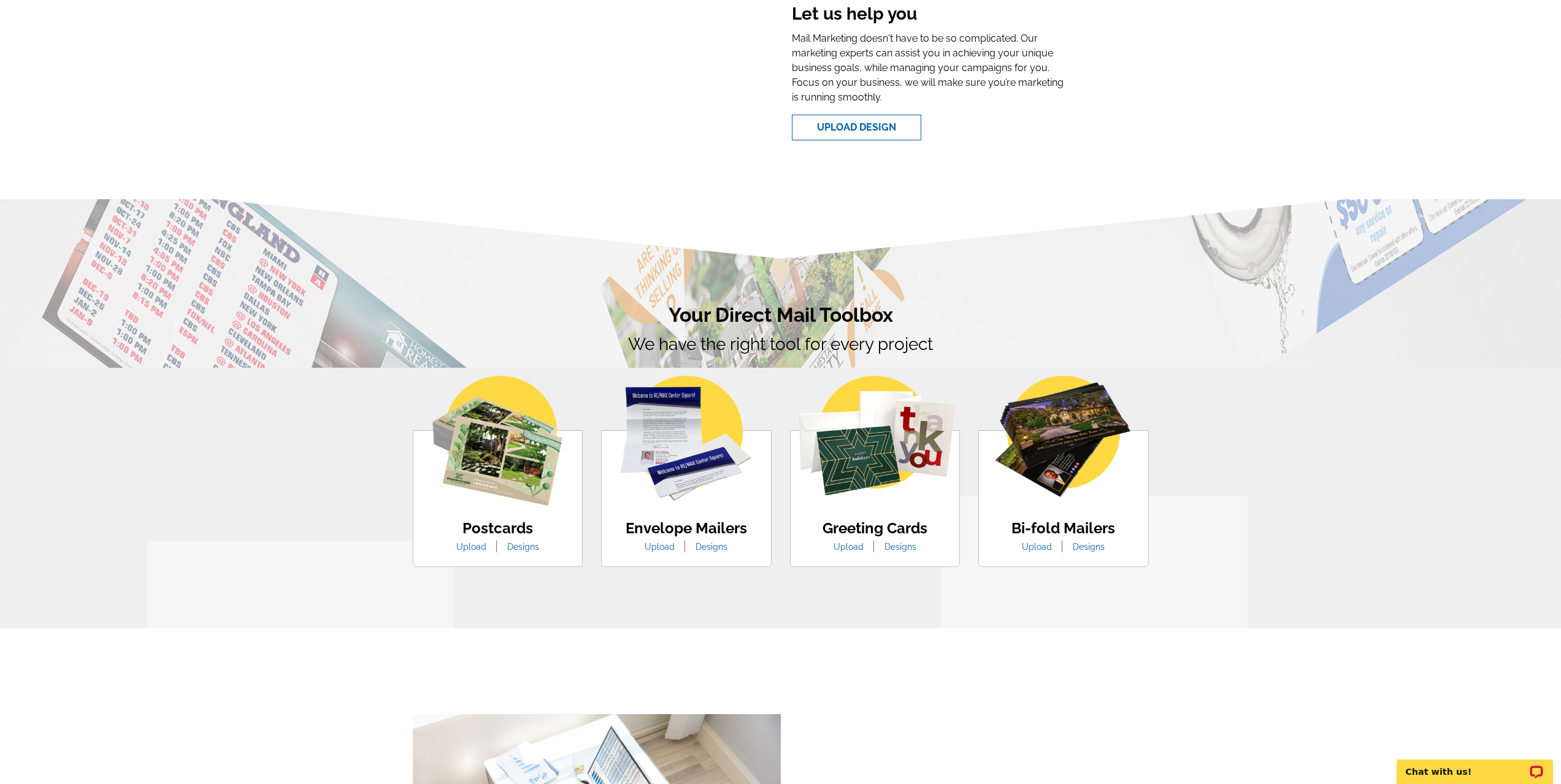
click at [490, 466] on img at bounding box center [498, 440] width 130 height 130
click at [525, 468] on img at bounding box center [498, 440] width 130 height 130
click at [516, 549] on link "Designs" at bounding box center [523, 547] width 50 height 10
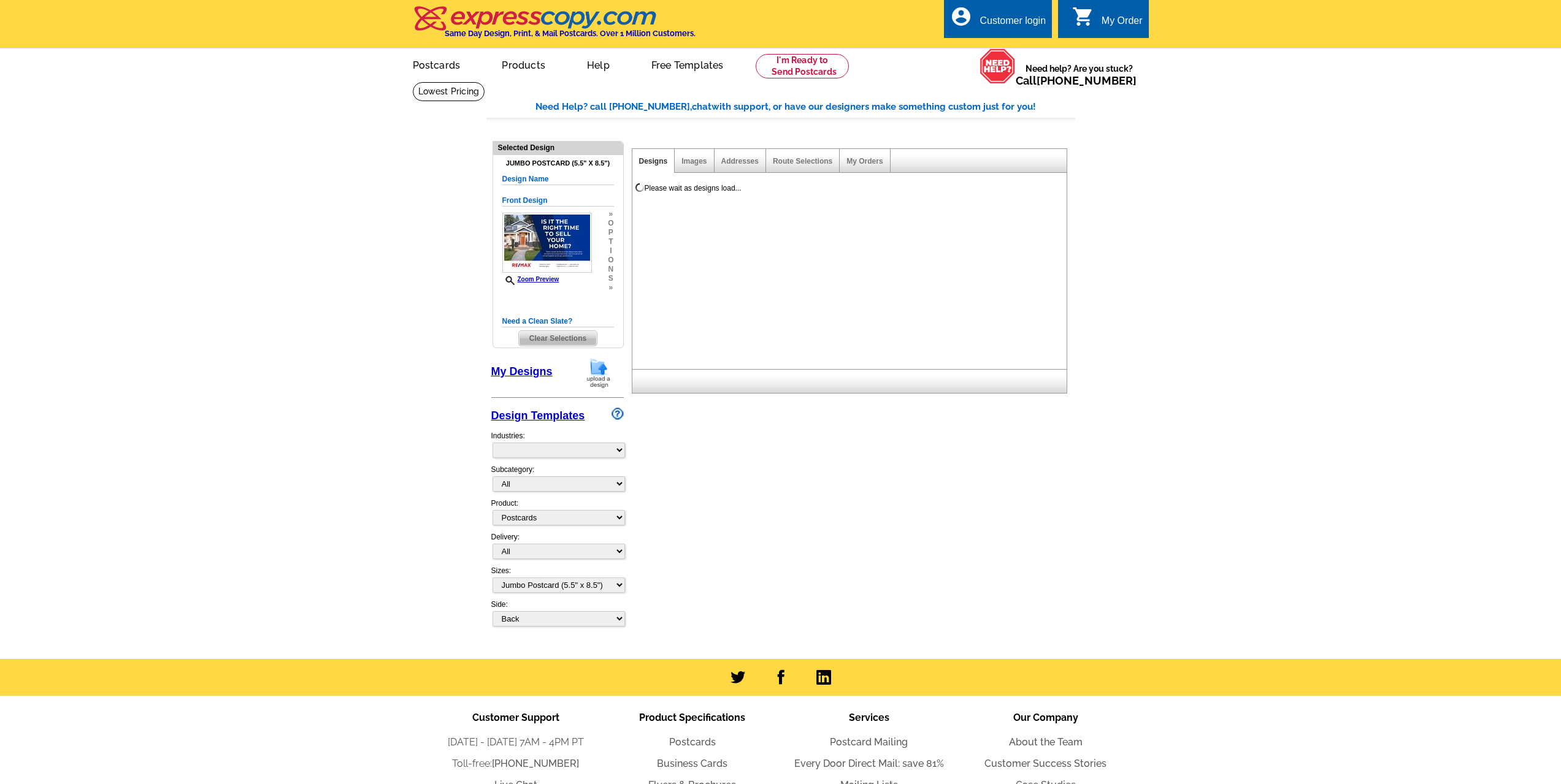
select select "1"
select select "2"
select select "back"
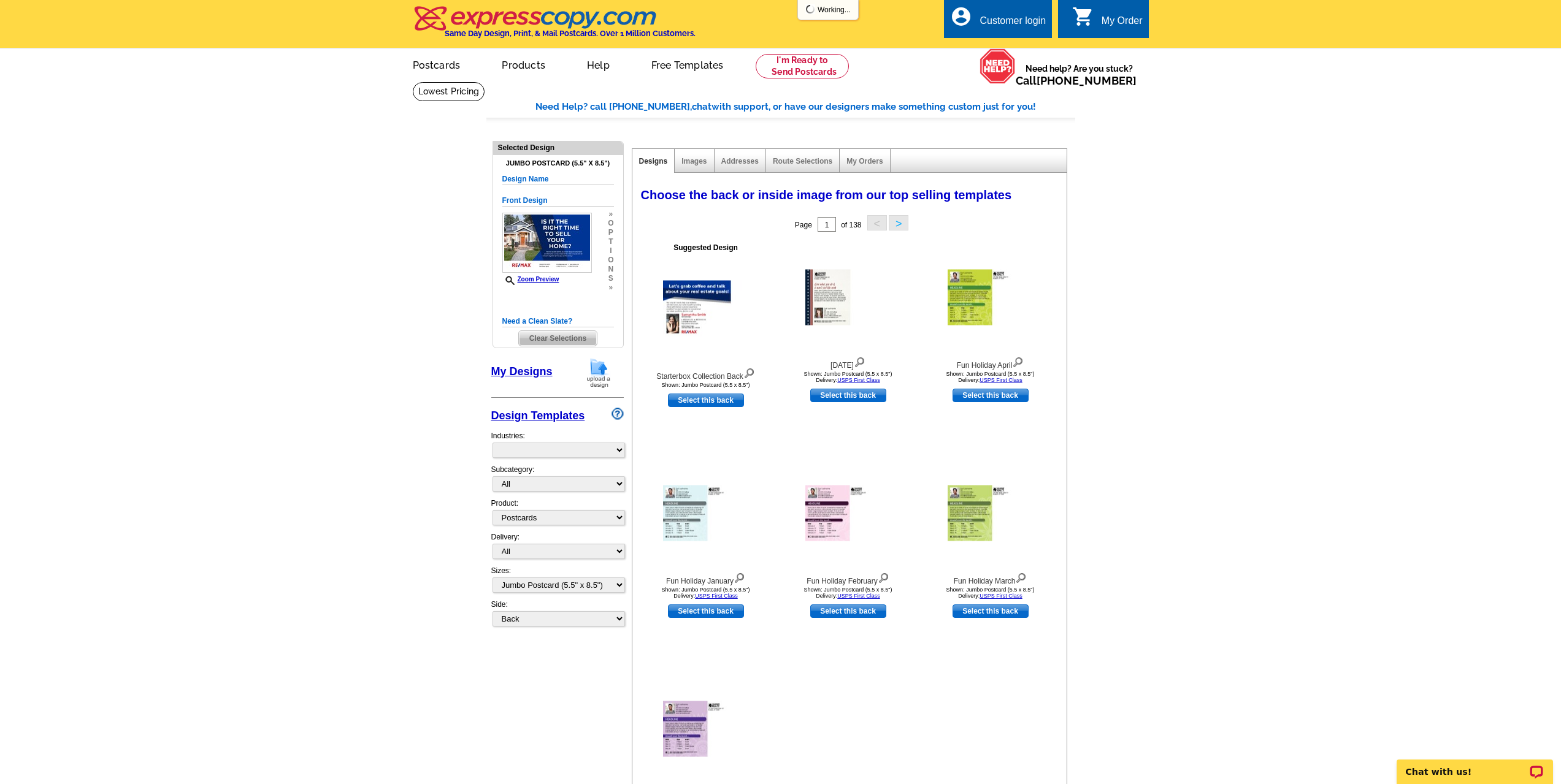
select select "971"
